Goal: Task Accomplishment & Management: Manage account settings

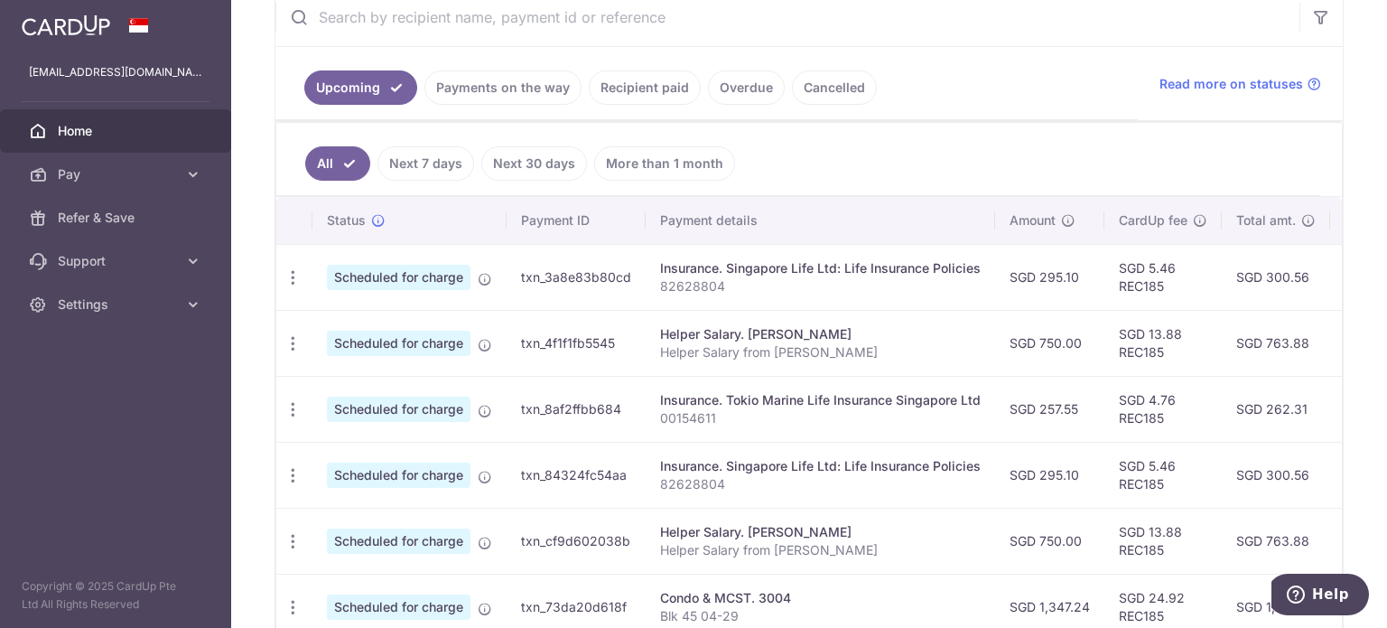
scroll to position [0, 351]
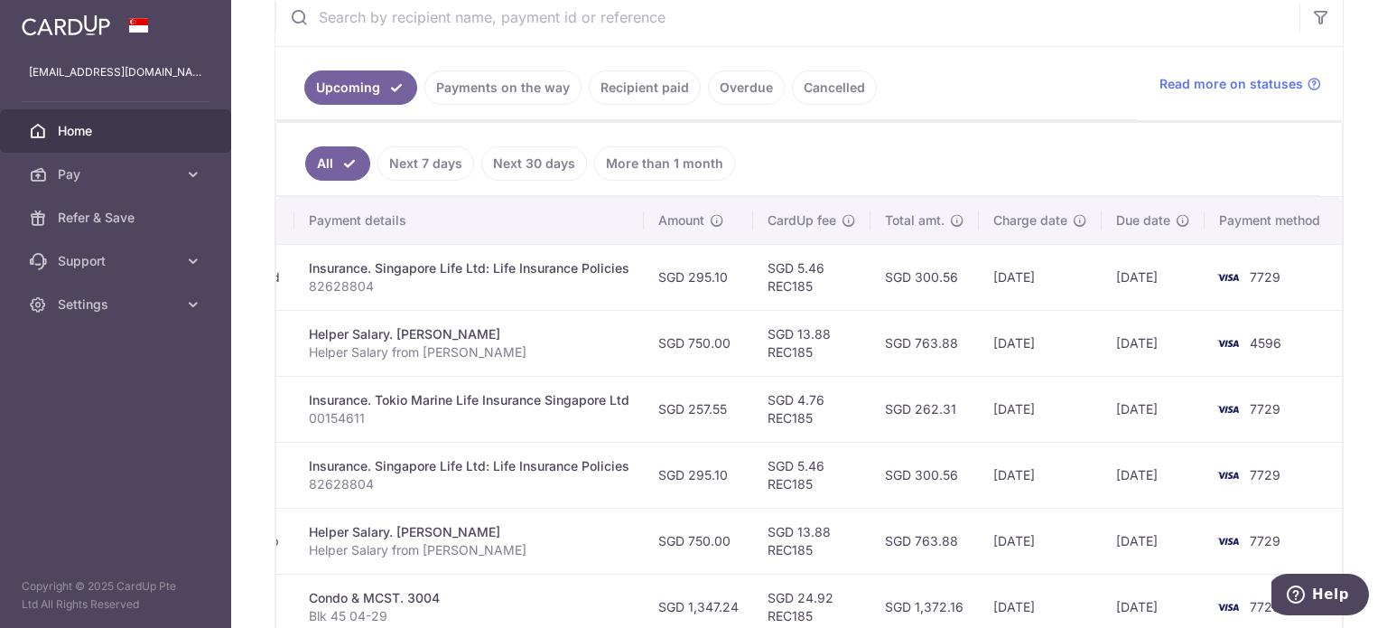
drag, startPoint x: 901, startPoint y: 323, endPoint x: 1051, endPoint y: 394, distance: 165.7
click at [1054, 394] on tbody "Update payment Cancel payment Scheduled for charge txn_3a8e83b80cd Insurance. S…" at bounding box center [633, 573] width 1417 height 659
click at [804, 383] on td "SGD 4.76 REC185" at bounding box center [811, 409] width 117 height 66
click at [695, 349] on td "SGD 750.00" at bounding box center [698, 343] width 109 height 66
click at [581, 325] on div "Helper Salary. ENDAH WAHYUNINGSIH" at bounding box center [469, 334] width 321 height 18
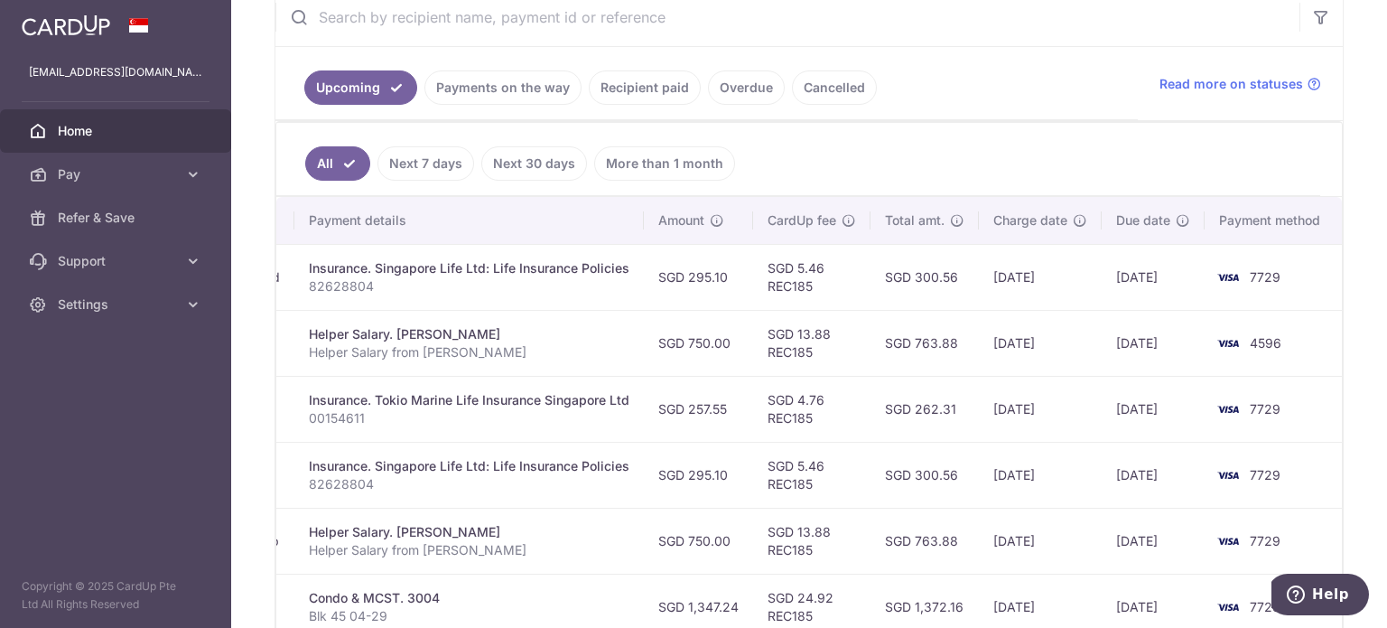
click at [517, 86] on link "Payments on the way" at bounding box center [503, 87] width 157 height 34
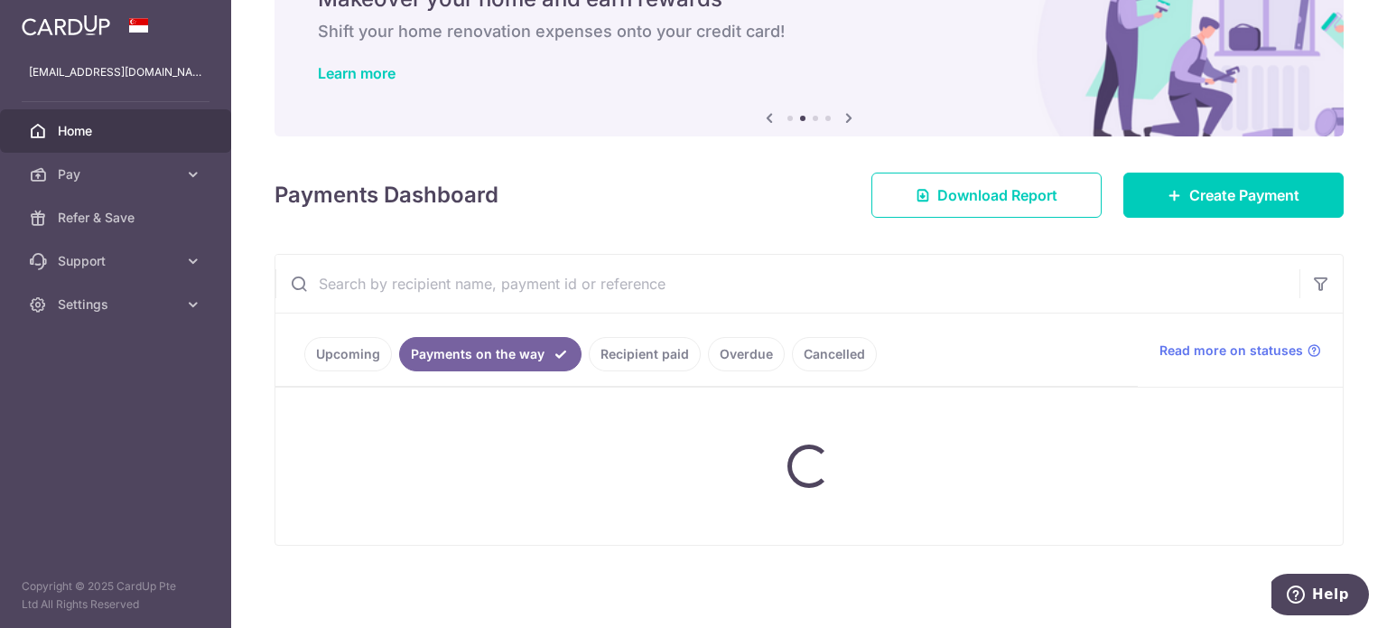
scroll to position [175, 0]
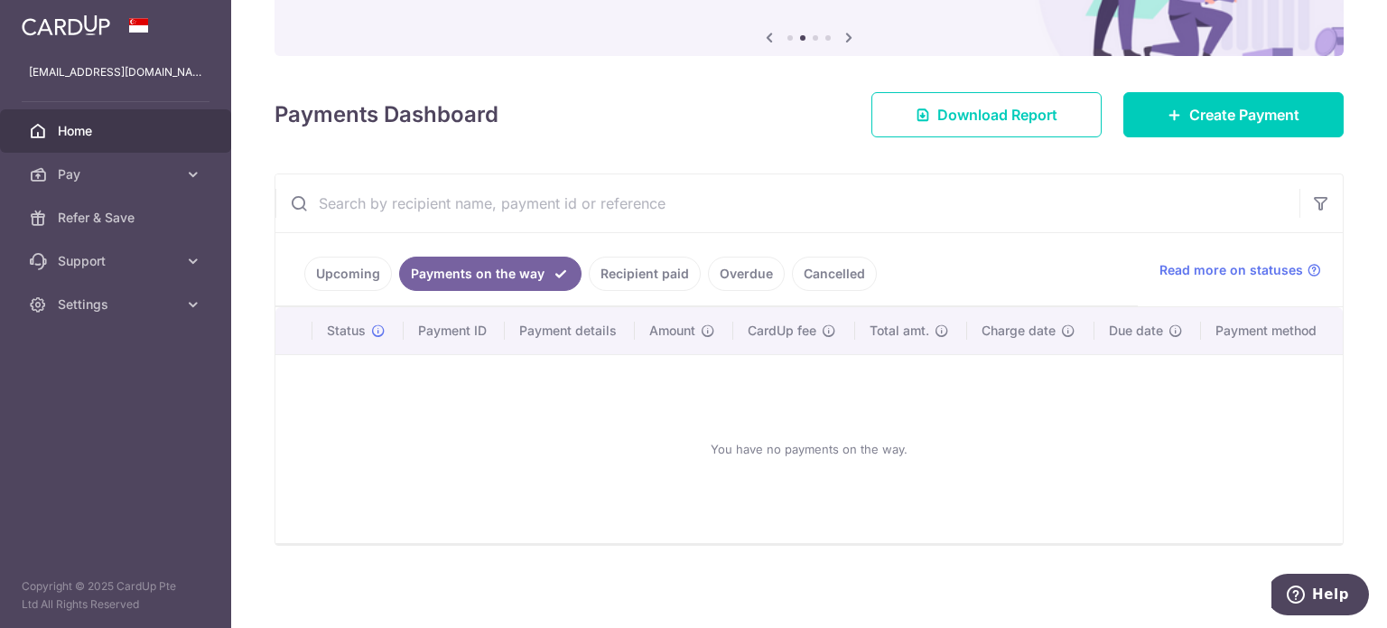
click at [673, 291] on ul "Upcoming Payments on the way Recipient paid Overdue Cancelled" at bounding box center [707, 269] width 863 height 73
click at [662, 281] on link "Recipient paid" at bounding box center [645, 274] width 112 height 34
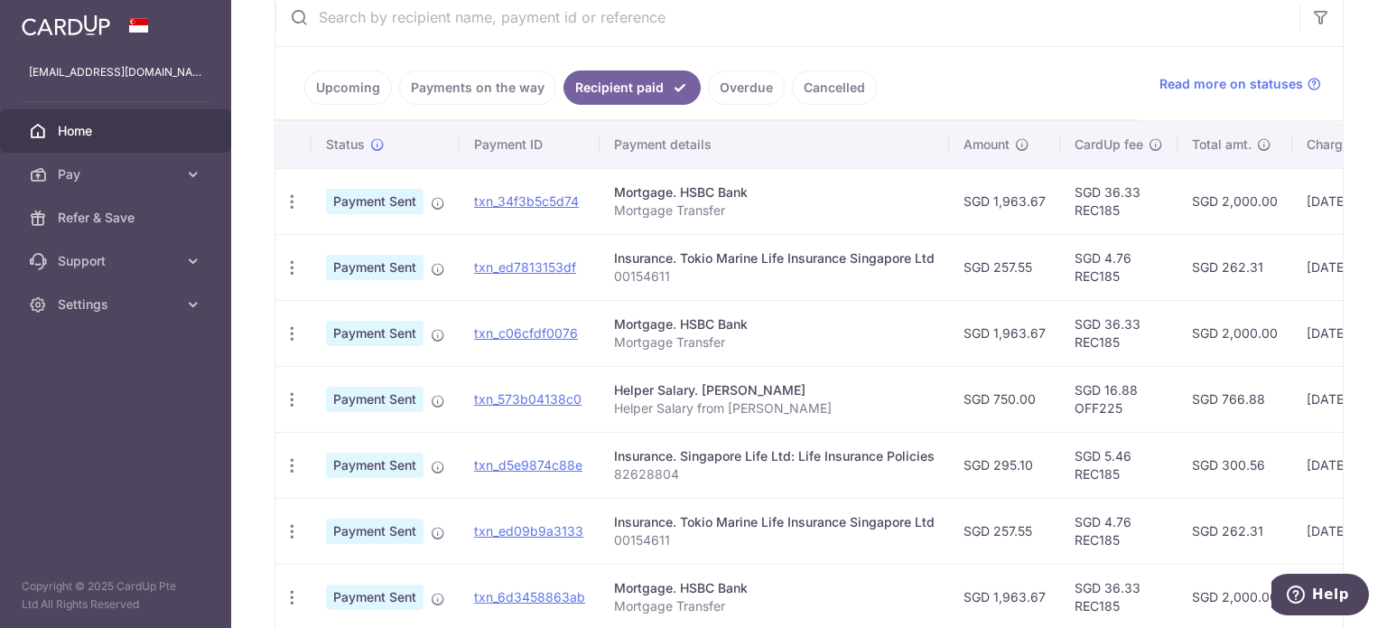
scroll to position [0, 311]
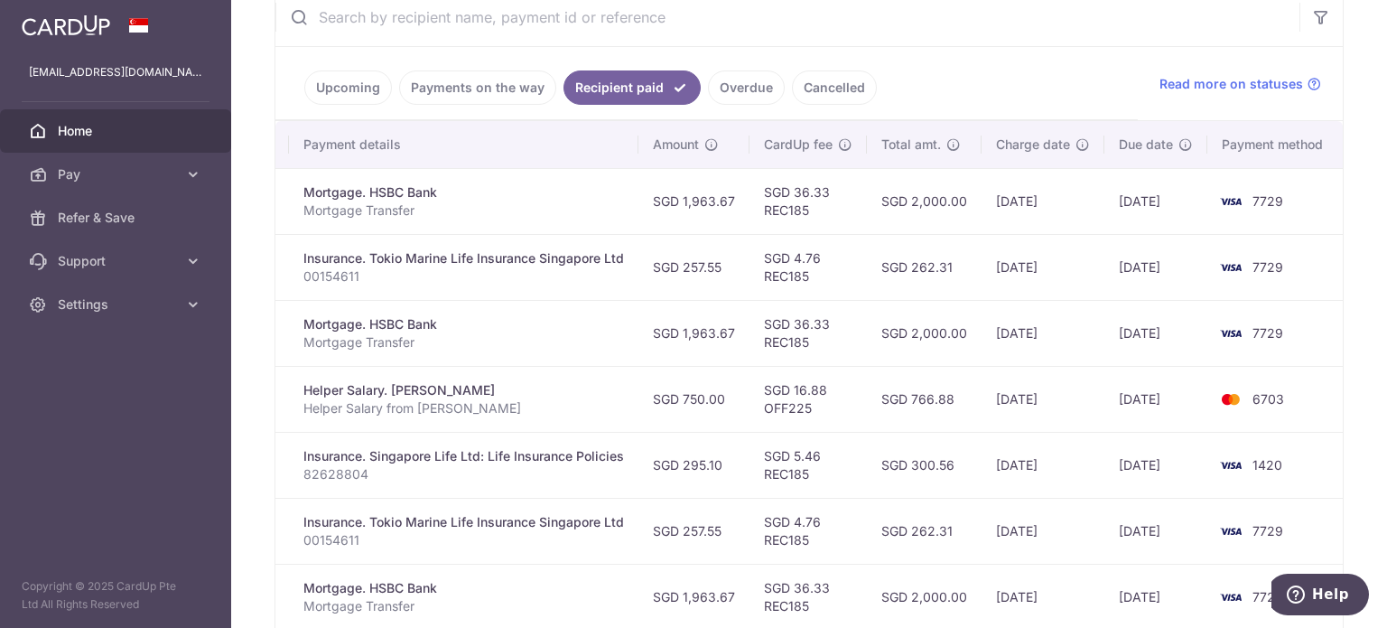
drag, startPoint x: 823, startPoint y: 317, endPoint x: 1221, endPoint y: 404, distance: 407.7
click at [1249, 406] on tbody "PDF Receipt Payment Sent txn_34f3b5c5d74 Mortgage. HSBC Bank Mortgage Transfer …" at bounding box center [655, 497] width 1380 height 659
click at [1037, 391] on td "12/08/2025" at bounding box center [1043, 399] width 123 height 66
click at [858, 265] on tr "PDF Receipt Payment Sent txn_ed7813153df Insurance. Tokio Marine Life Insurance…" at bounding box center [655, 267] width 1380 height 66
click at [755, 245] on td "SGD 4.76 REC185" at bounding box center [808, 267] width 117 height 66
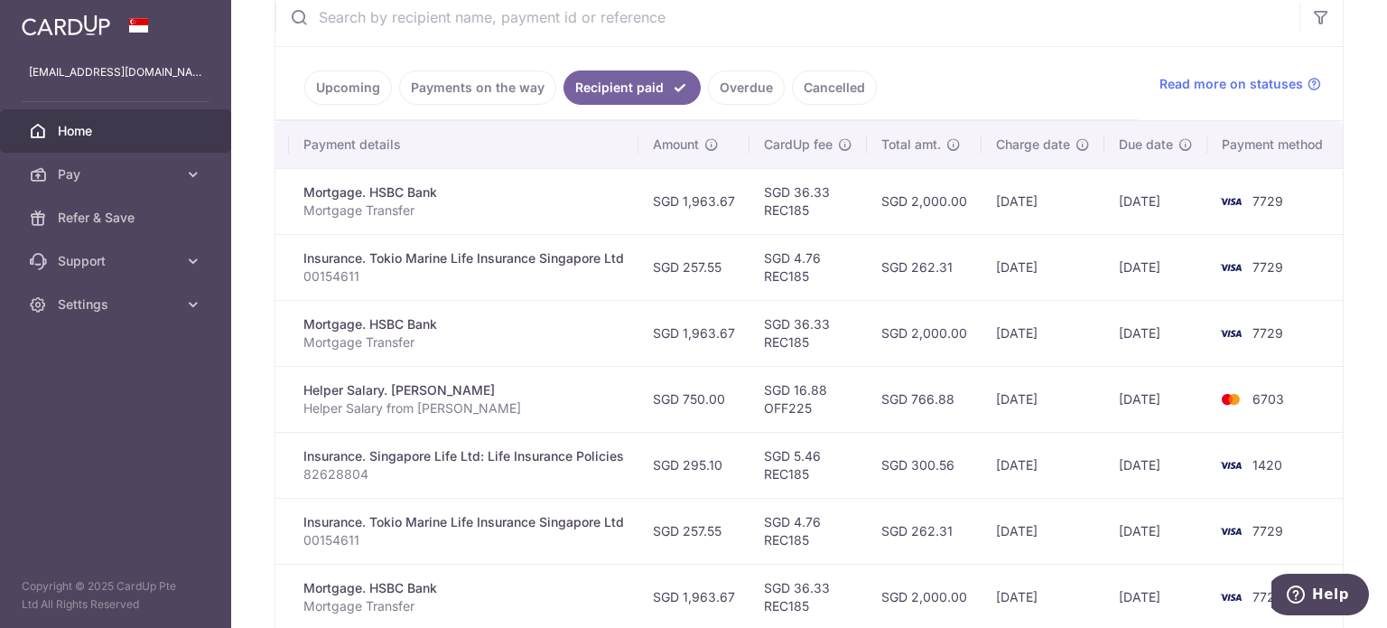
click at [641, 229] on td "SGD 1,963.67" at bounding box center [694, 201] width 111 height 66
click at [361, 80] on link "Upcoming" at bounding box center [348, 87] width 88 height 34
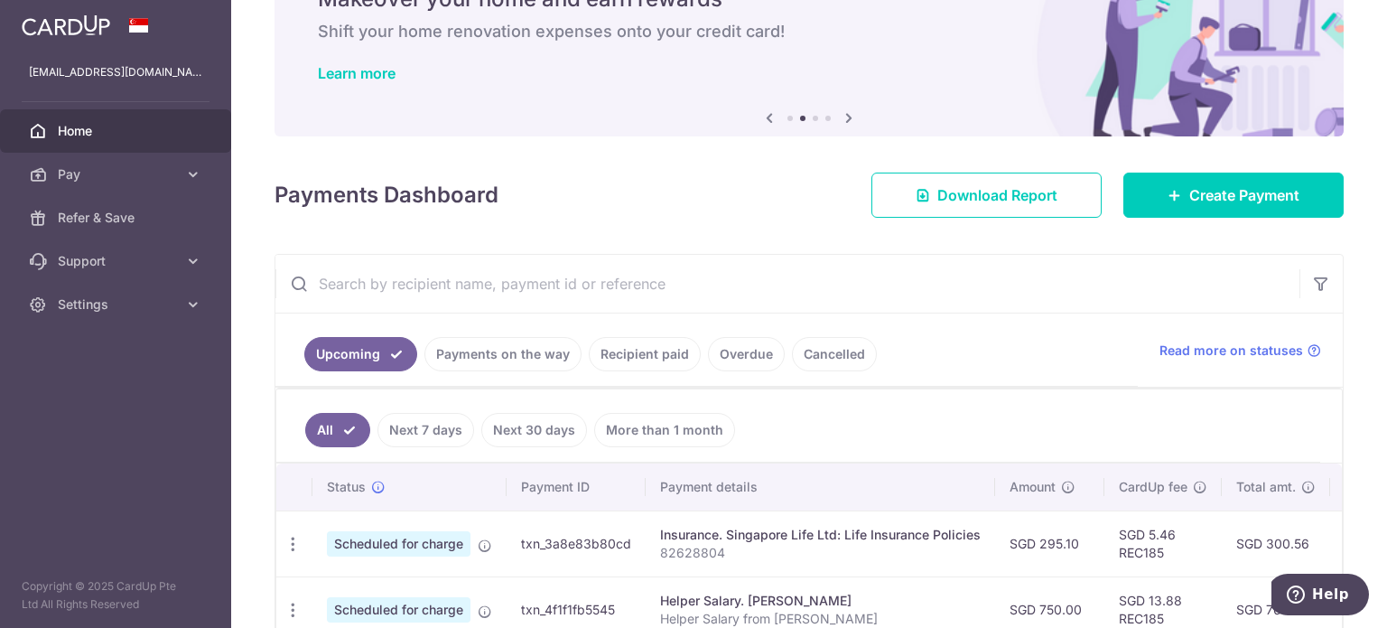
scroll to position [361, 0]
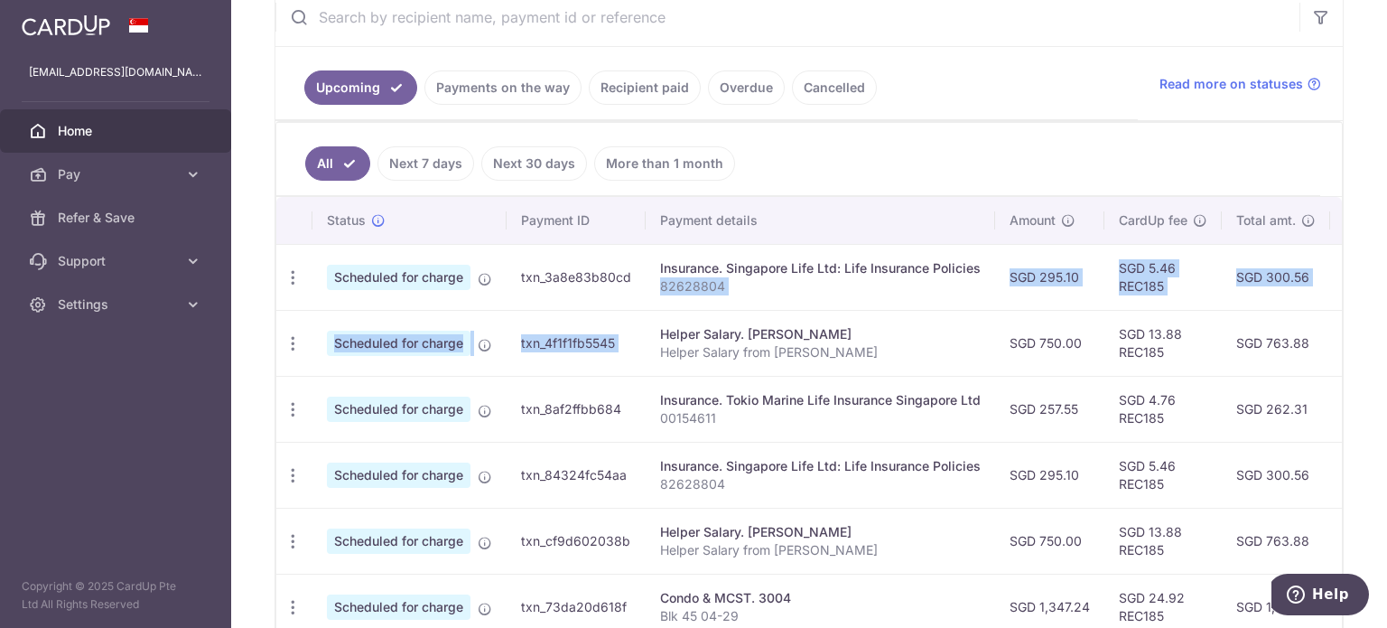
drag, startPoint x: 726, startPoint y: 292, endPoint x: 667, endPoint y: 351, distance: 84.3
click at [651, 337] on tbody "Update payment Cancel payment Scheduled for charge txn_3a8e83b80cd Insurance. S…" at bounding box center [984, 573] width 1417 height 659
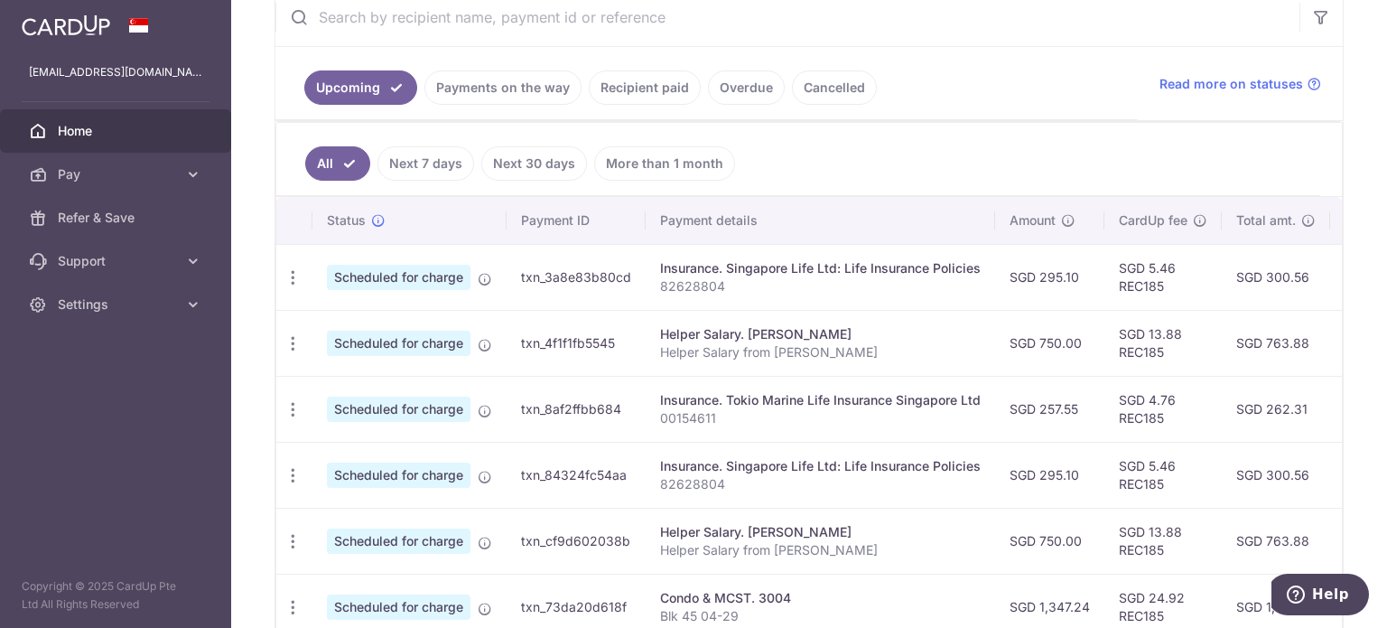
click at [690, 376] on td "Insurance. Tokio Marine Life Insurance Singapore Ltd 00154611" at bounding box center [821, 409] width 350 height 66
click at [677, 344] on p "Helper Salary from Alicia Tan" at bounding box center [820, 352] width 321 height 18
click at [51, 298] on link "Settings" at bounding box center [115, 304] width 231 height 43
click at [116, 387] on span "Logout" at bounding box center [117, 391] width 119 height 18
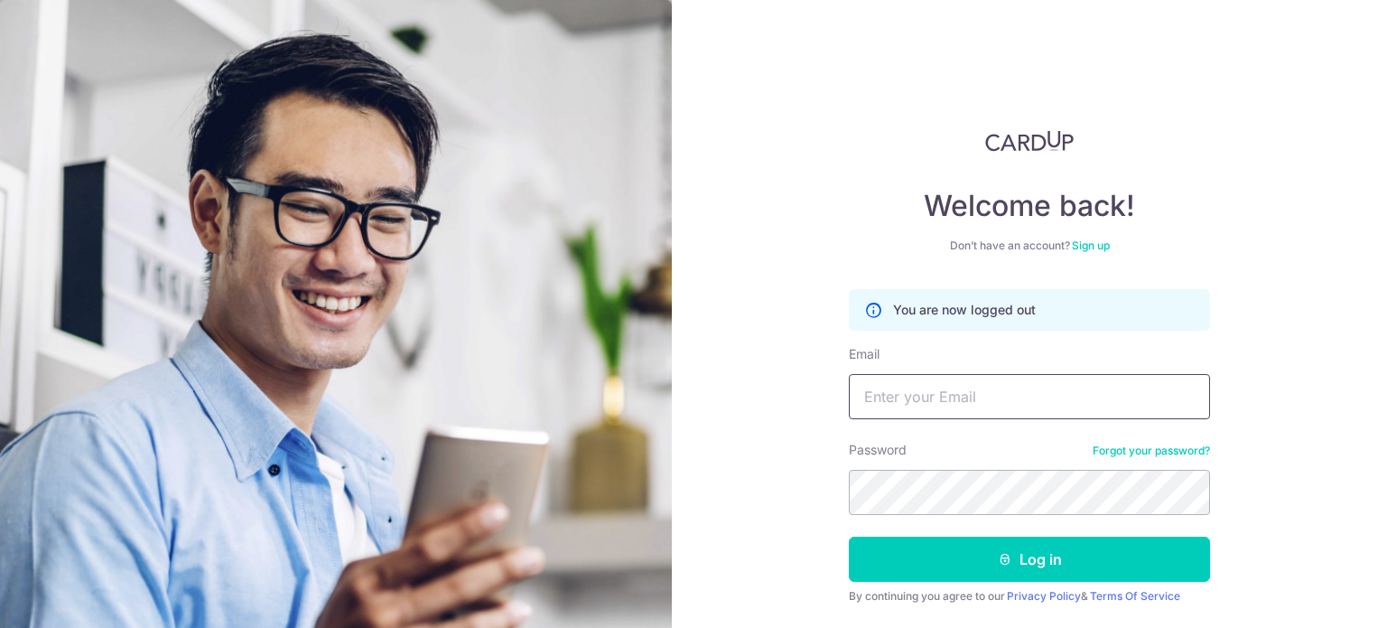
click at [874, 382] on input "Email" at bounding box center [1029, 396] width 361 height 45
type input "[EMAIL_ADDRESS][DOMAIN_NAME]"
click at [849, 537] on button "Log in" at bounding box center [1029, 559] width 361 height 45
